Goal: Find specific page/section: Find specific page/section

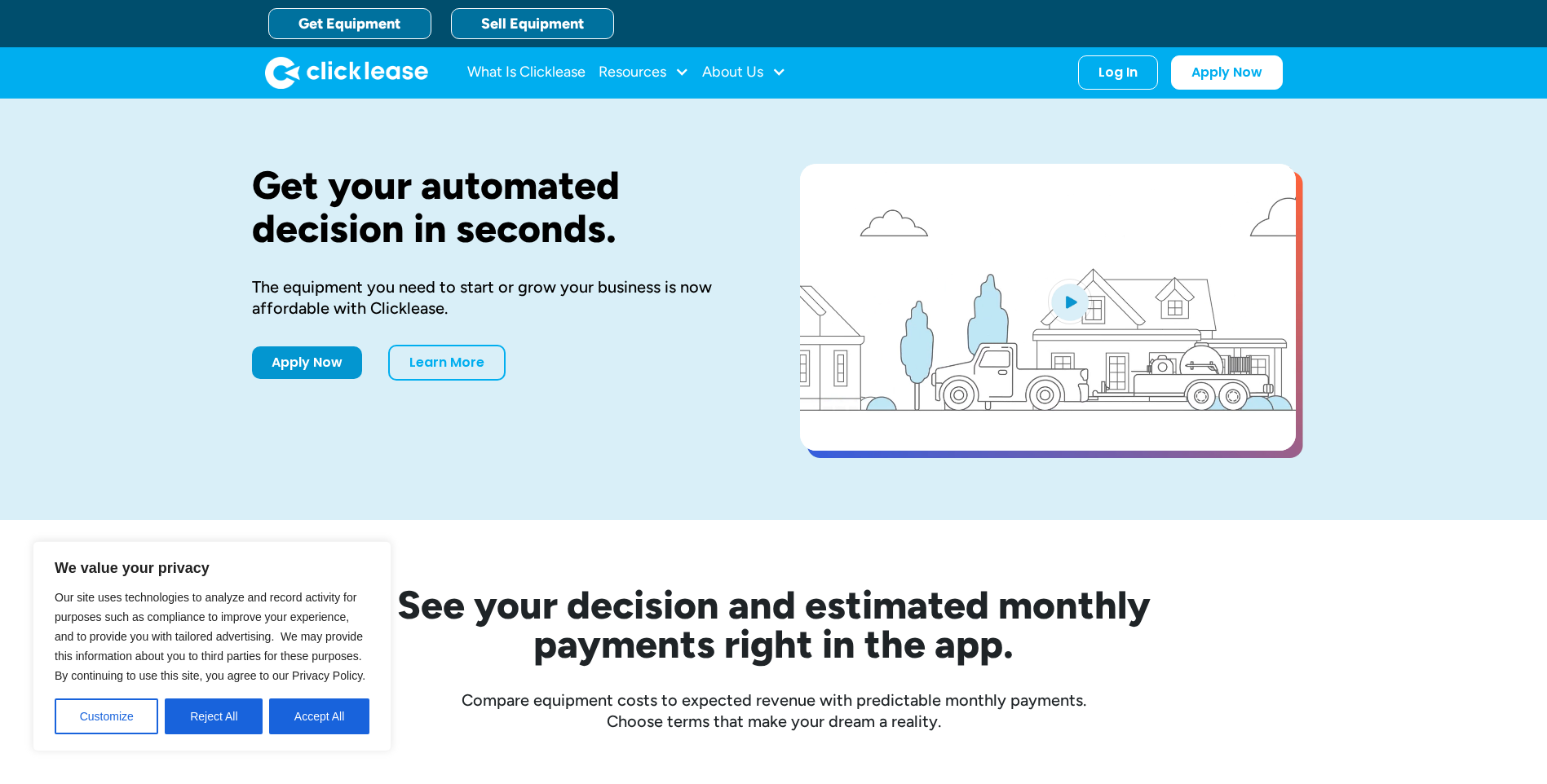
click at [537, 25] on link "Sell Equipment" at bounding box center [533, 23] width 163 height 31
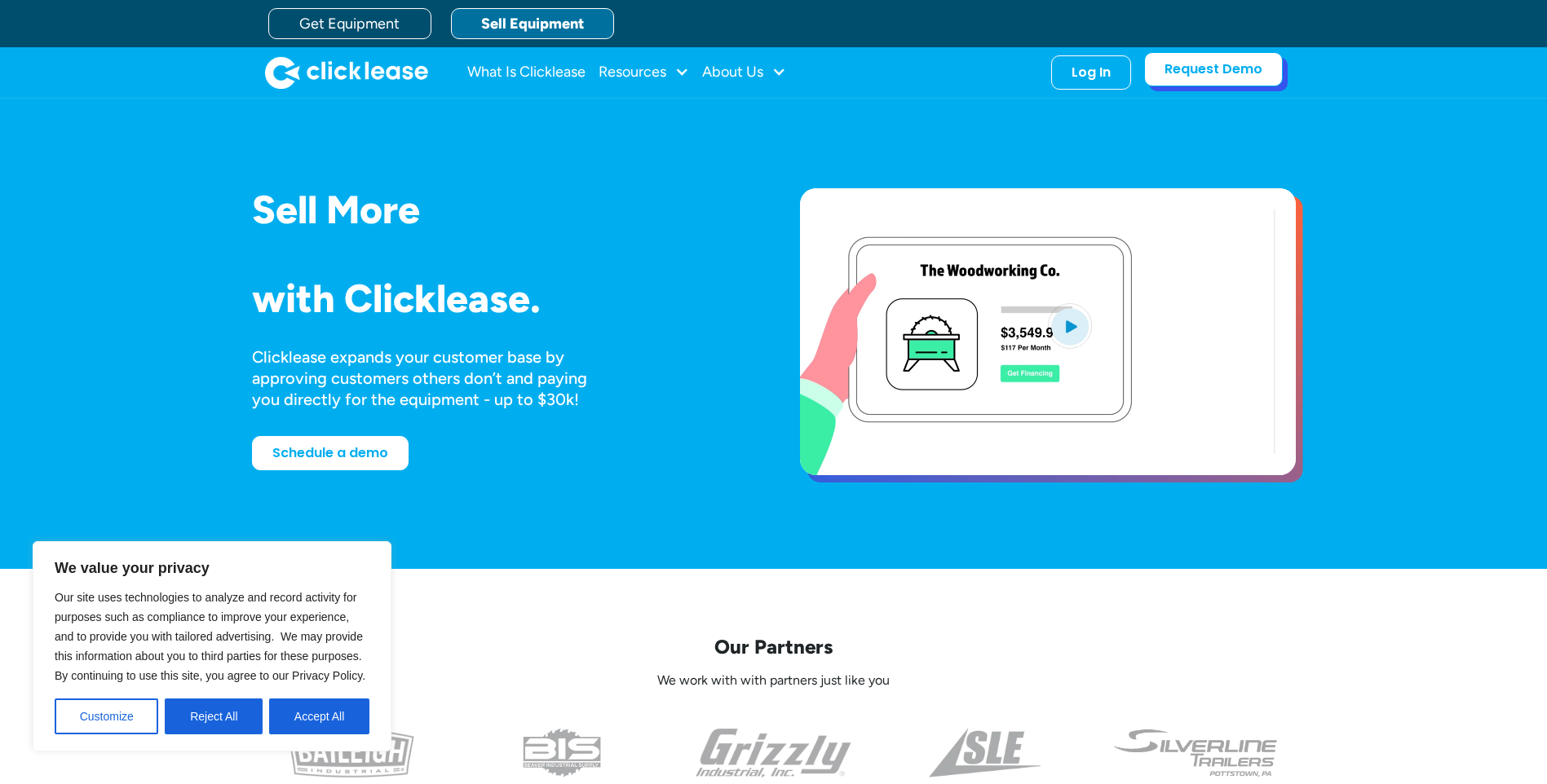
click at [1200, 64] on link "Request Demo" at bounding box center [1213, 69] width 138 height 34
